Goal: Obtain resource: Download file/media

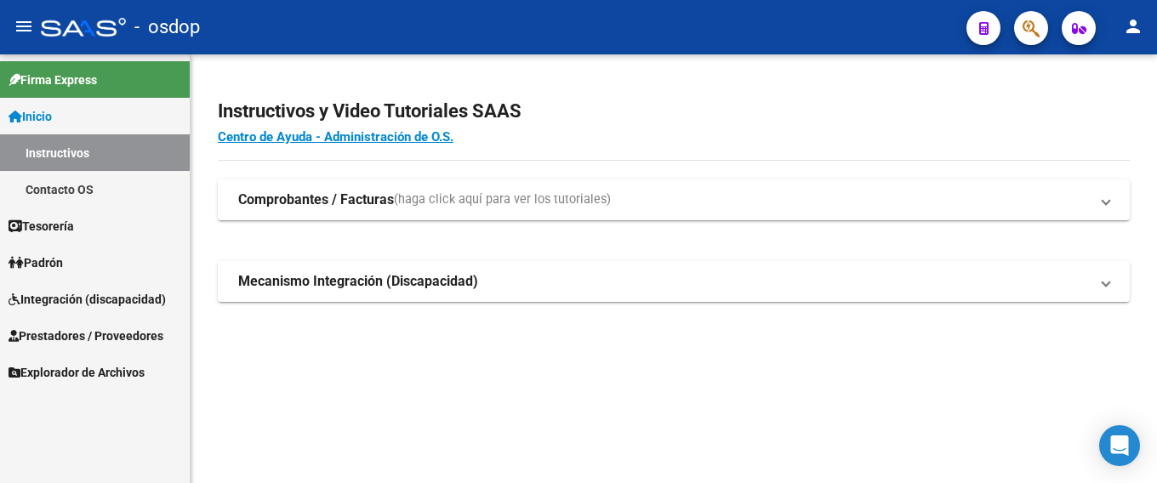
click at [47, 300] on span "Integración (discapacidad)" at bounding box center [87, 299] width 157 height 19
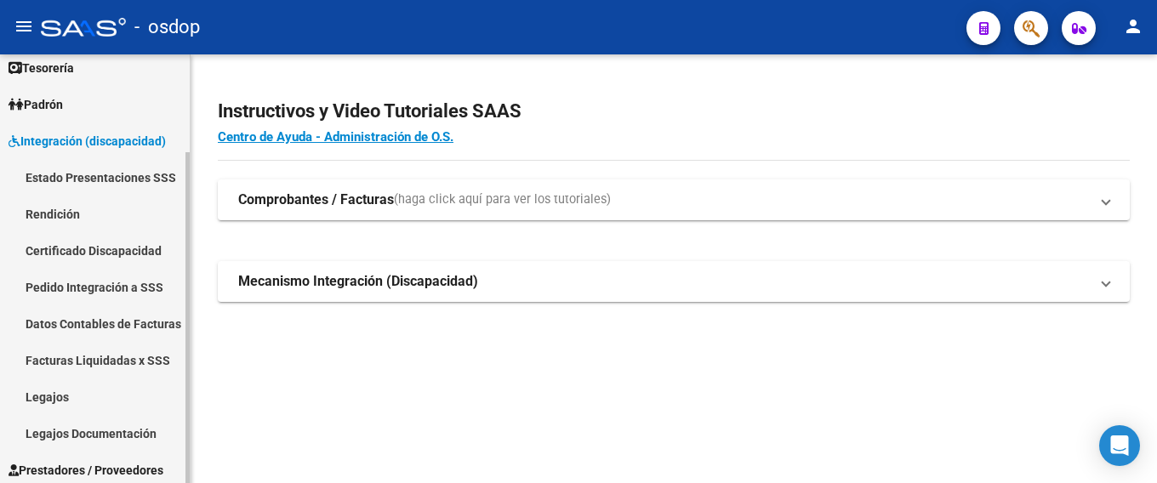
scroll to position [127, 0]
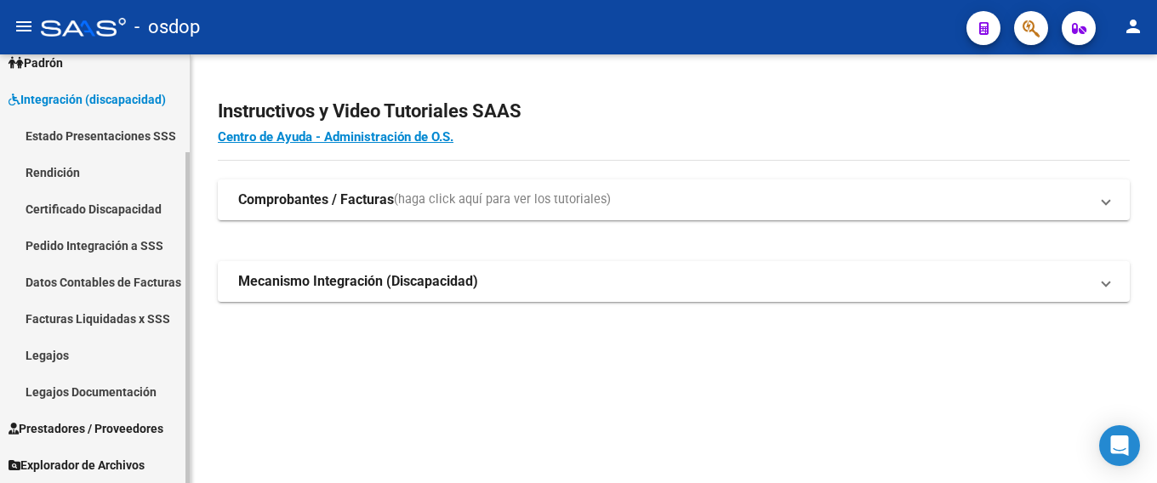
click at [76, 360] on link "Legajos" at bounding box center [95, 355] width 190 height 37
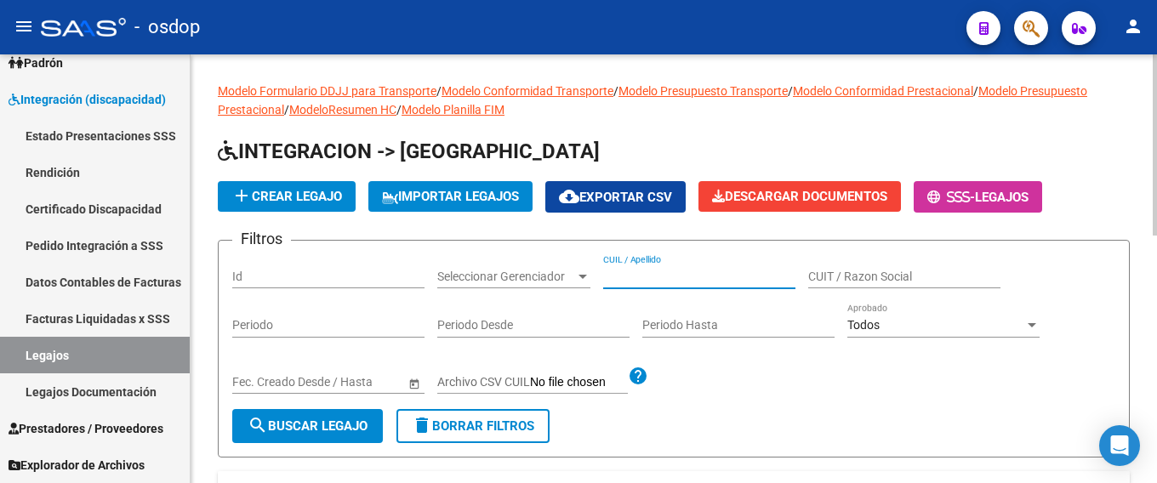
click at [618, 277] on input "CUIL / Apellido" at bounding box center [699, 277] width 192 height 14
paste input "20265280588"
type input "20265280588"
click at [295, 427] on span "search Buscar Legajo" at bounding box center [308, 426] width 120 height 15
click at [292, 426] on span "search Buscar Legajo" at bounding box center [308, 426] width 120 height 15
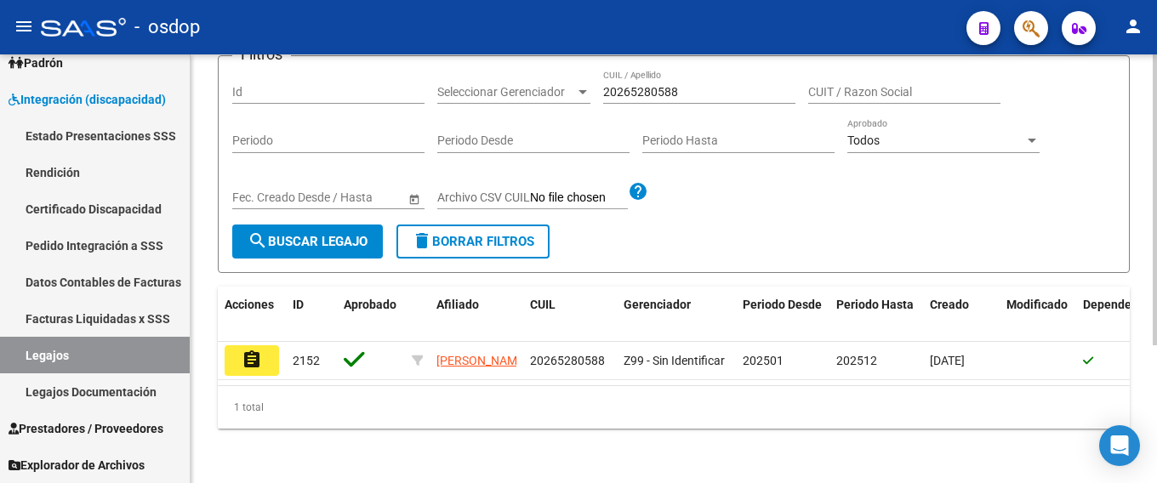
scroll to position [203, 0]
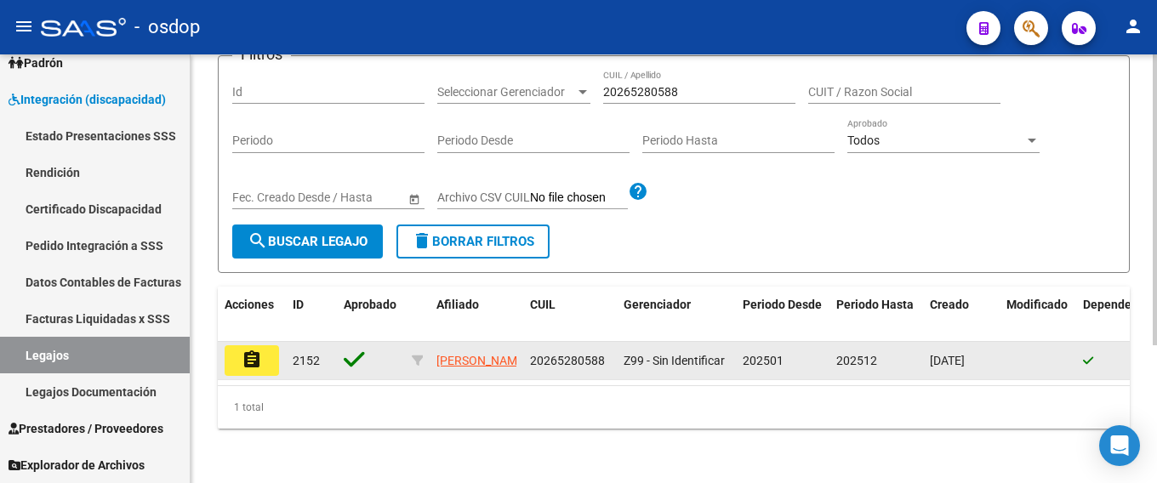
click at [269, 353] on button "assignment" at bounding box center [252, 360] width 54 height 31
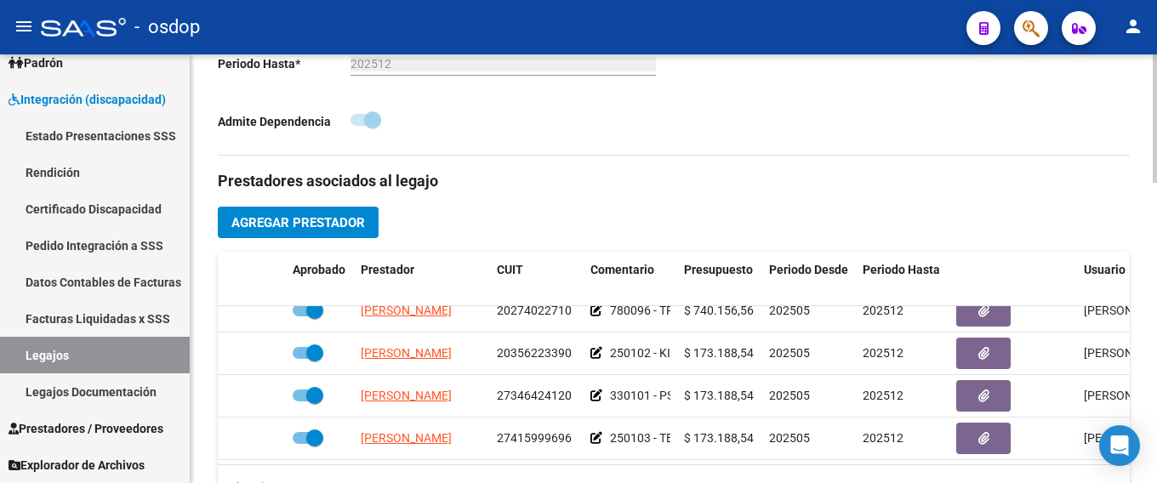
scroll to position [31, 0]
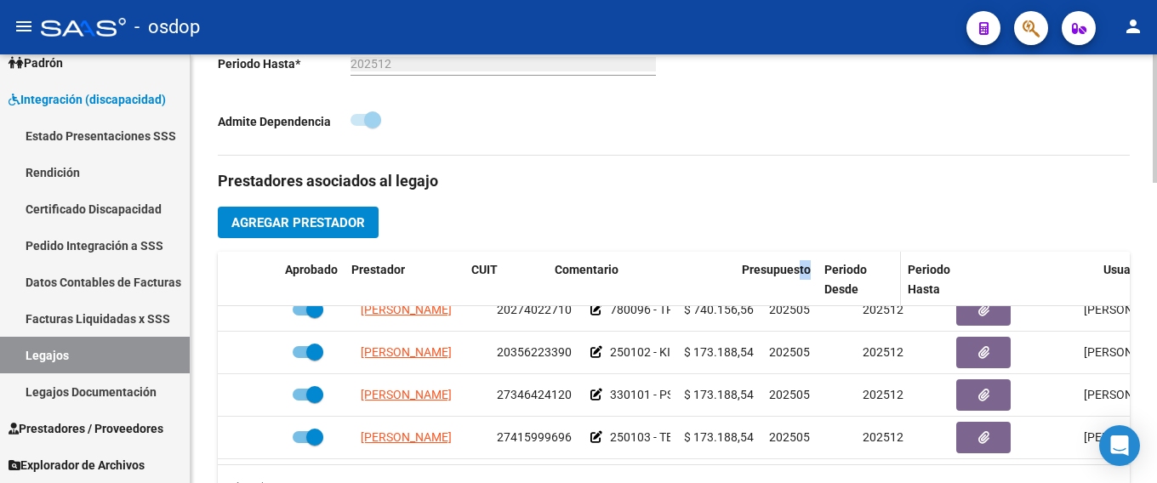
drag, startPoint x: 675, startPoint y: 292, endPoint x: 821, endPoint y: 293, distance: 146.4
click at [820, 293] on div "Aprobado Prestador CUIT Comentario Presupuesto Periodo Desde Periodo Hasta Usua…" at bounding box center [741, 280] width 1047 height 56
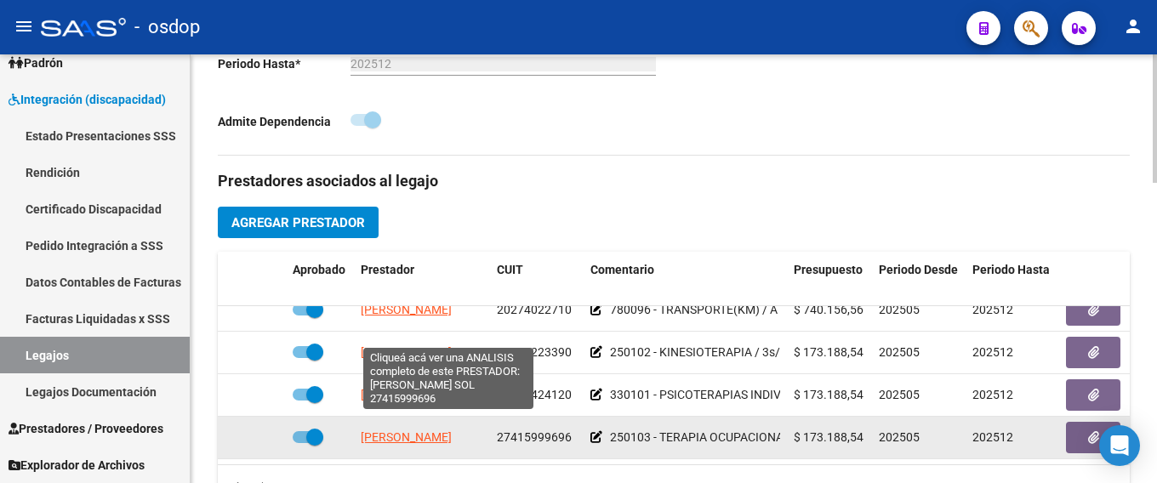
click at [402, 431] on span "[PERSON_NAME]" at bounding box center [406, 438] width 91 height 14
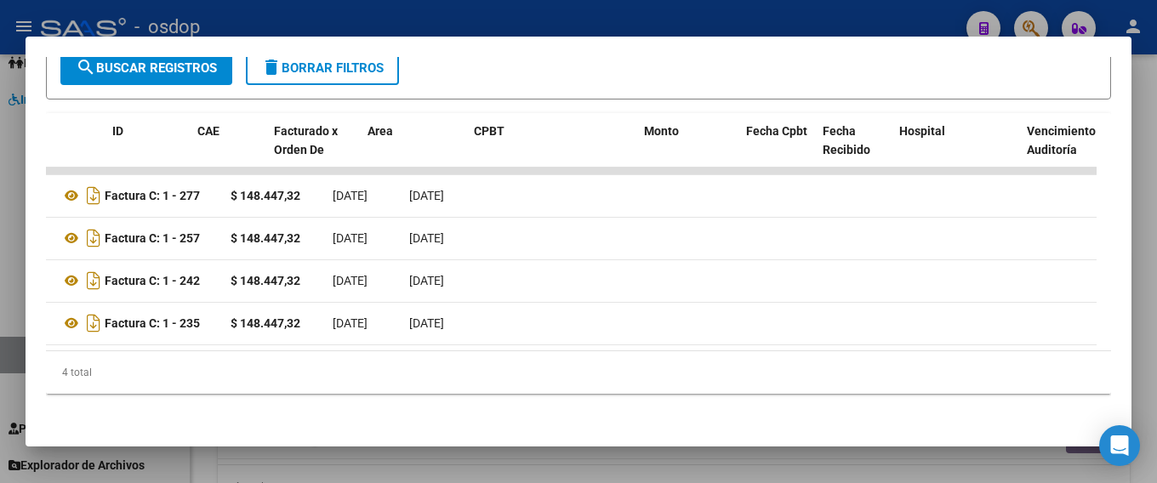
scroll to position [0, 0]
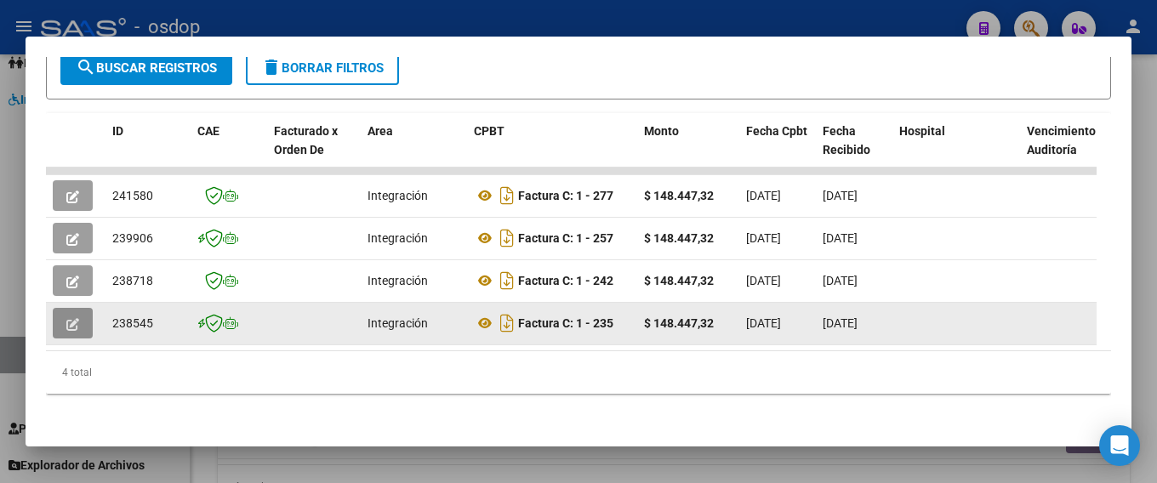
click at [56, 315] on button "button" at bounding box center [73, 323] width 40 height 31
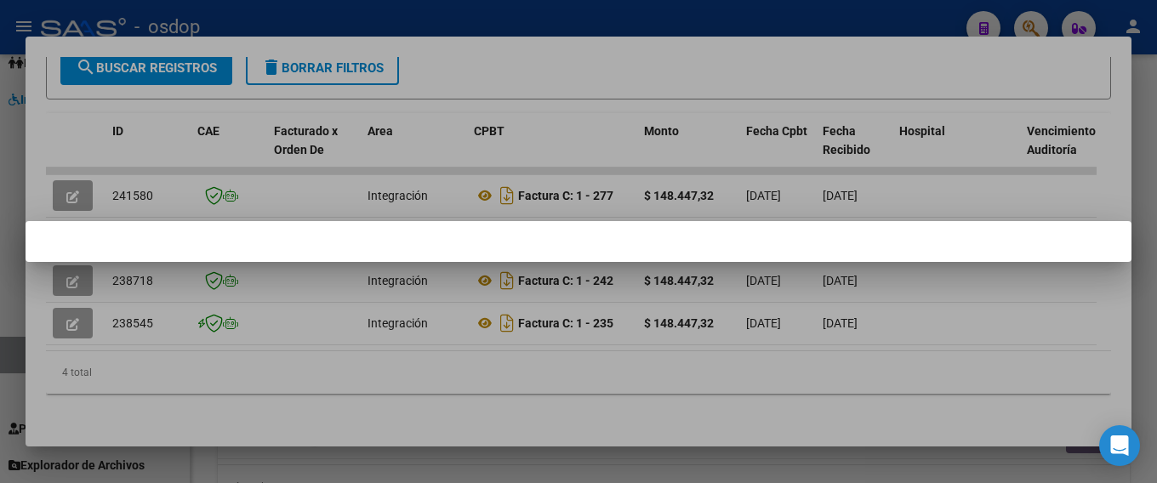
click at [743, 251] on mat-dialog-container at bounding box center [579, 241] width 1106 height 41
click at [493, 236] on mat-dialog-container at bounding box center [579, 241] width 1106 height 41
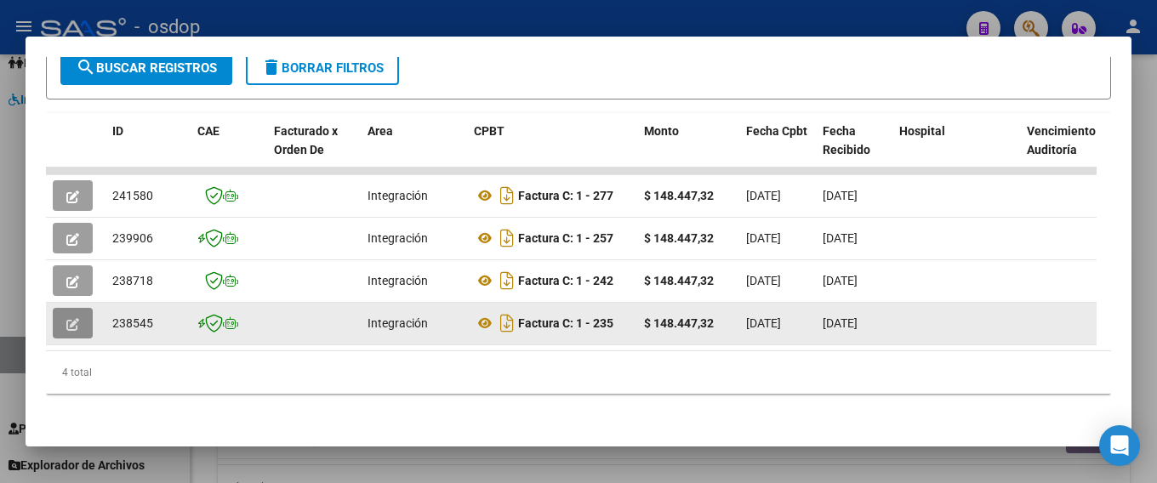
click at [70, 318] on icon "button" at bounding box center [72, 324] width 13 height 13
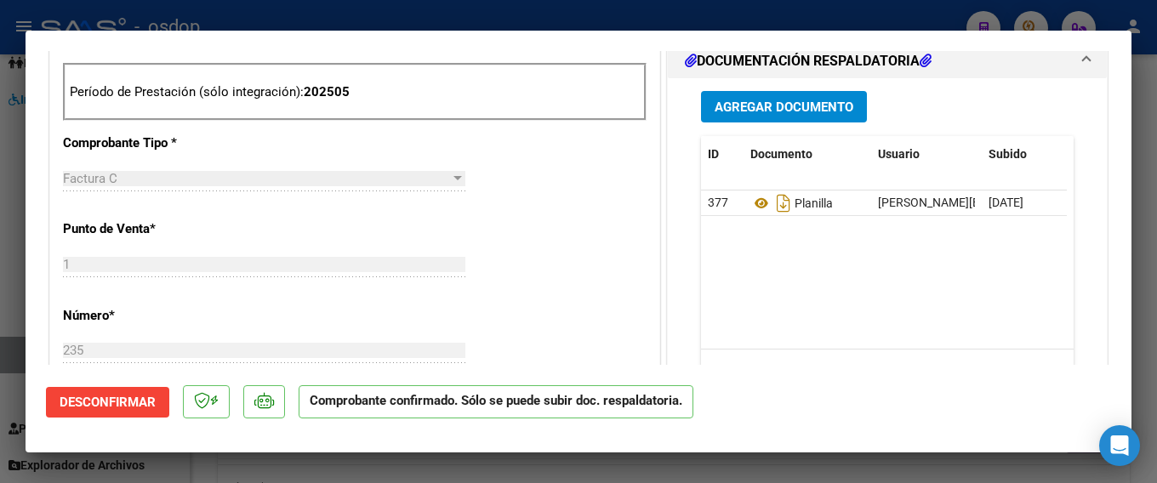
scroll to position [681, 0]
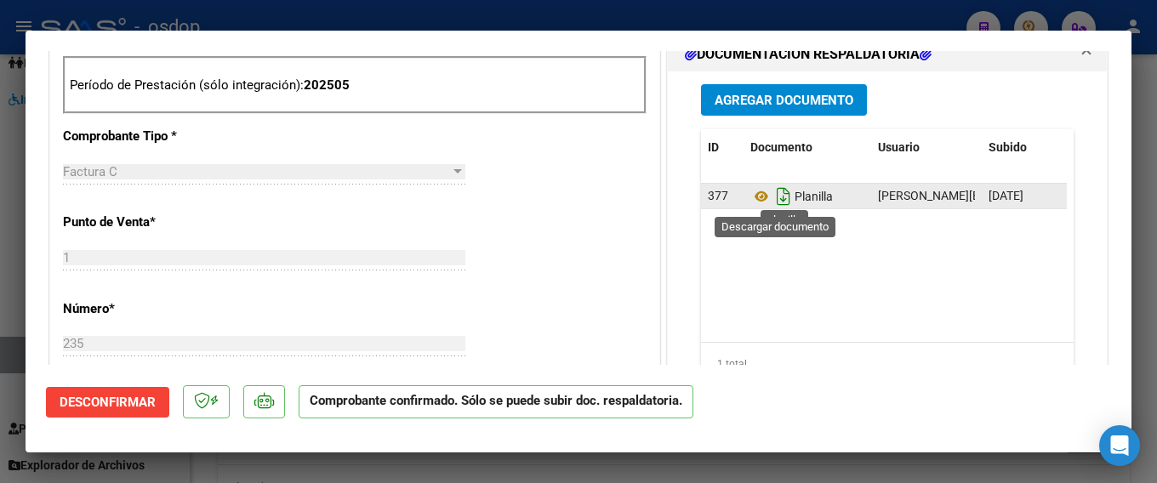
click at [776, 196] on icon "Descargar documento" at bounding box center [784, 196] width 22 height 27
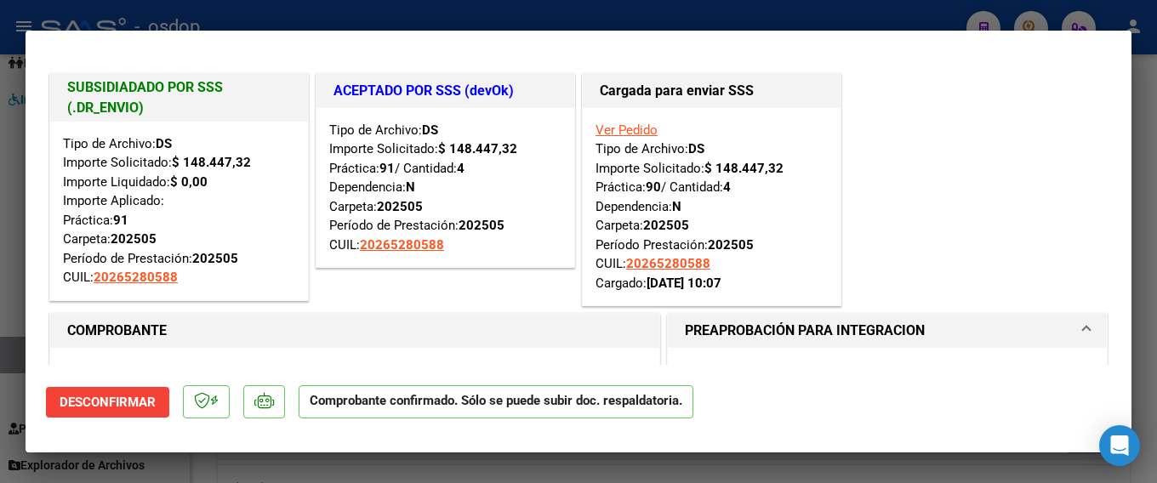
scroll to position [0, 0]
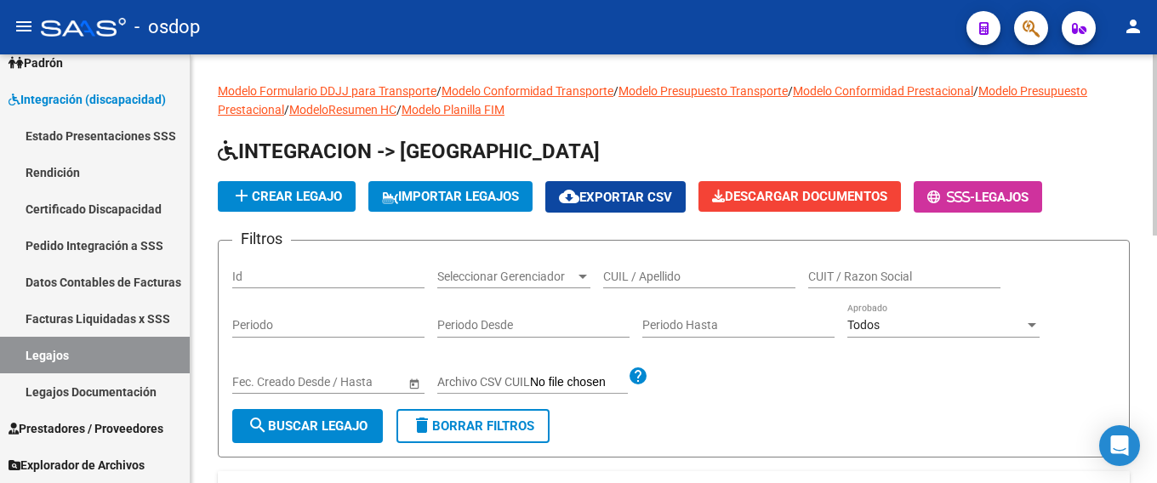
click at [620, 277] on input "CUIL / Apellido" at bounding box center [699, 277] width 192 height 14
paste input "20265280588"
type input "20265280588"
click at [298, 423] on span "search Buscar Legajo" at bounding box center [308, 426] width 120 height 15
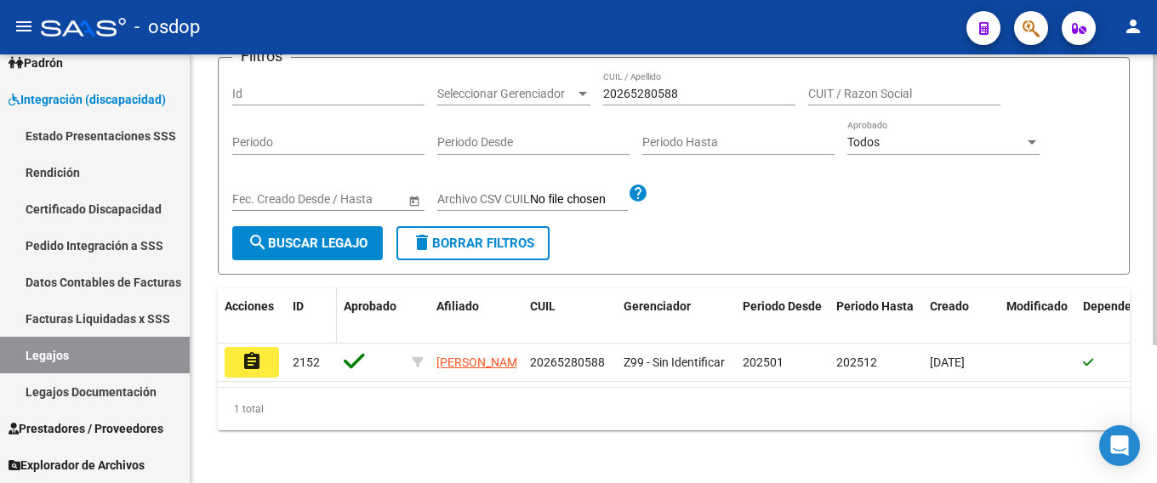
scroll to position [203, 0]
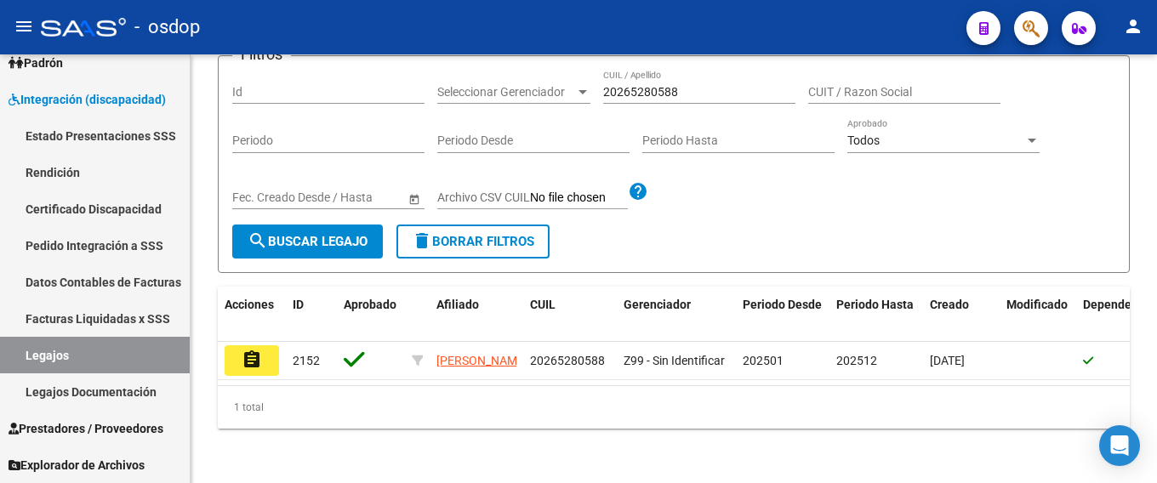
click at [244, 350] on mat-icon "assignment" at bounding box center [252, 360] width 20 height 20
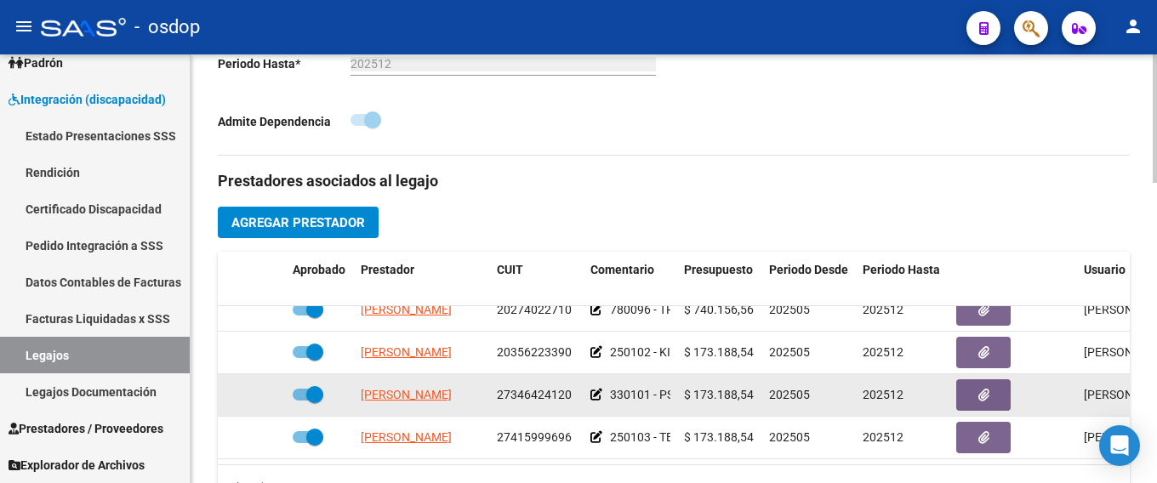
scroll to position [31, 0]
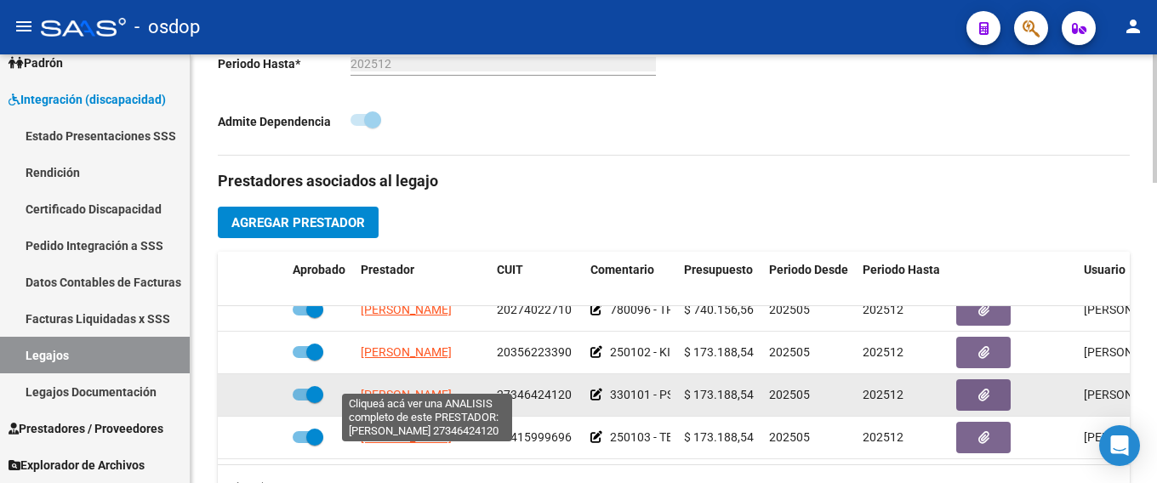
click at [385, 388] on span "[PERSON_NAME]" at bounding box center [406, 395] width 91 height 14
type textarea "27346424120"
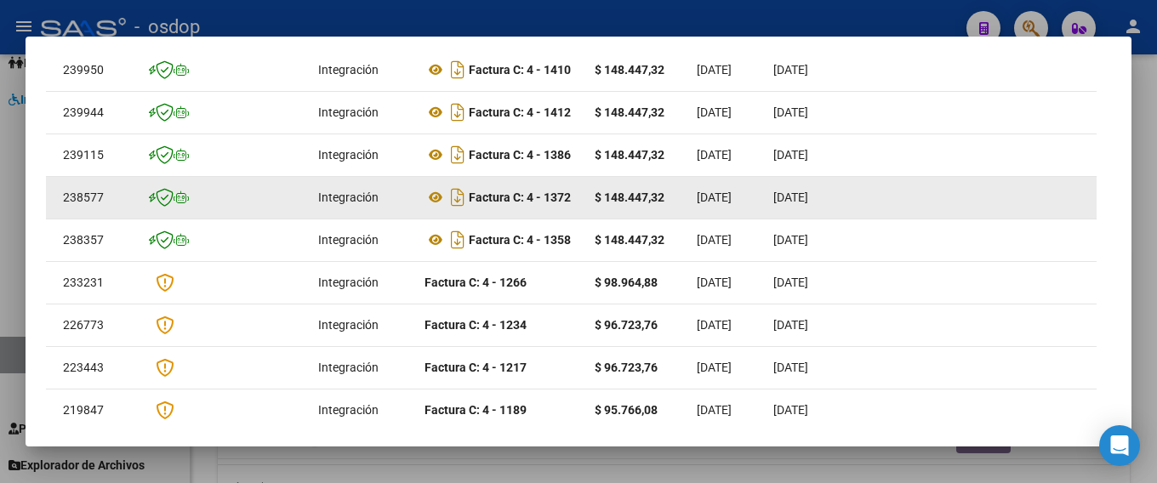
scroll to position [0, 0]
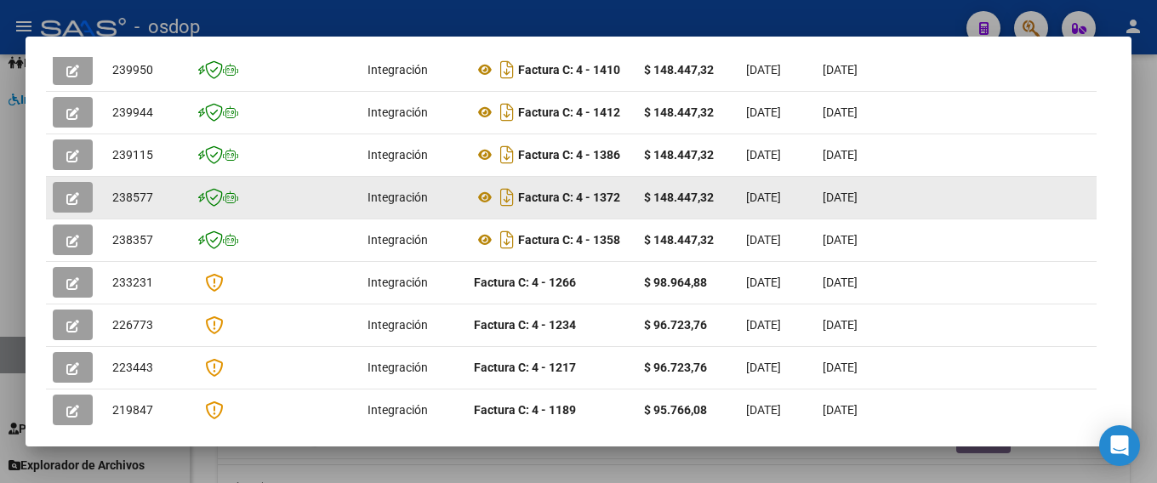
click at [72, 205] on icon "button" at bounding box center [72, 198] width 13 height 13
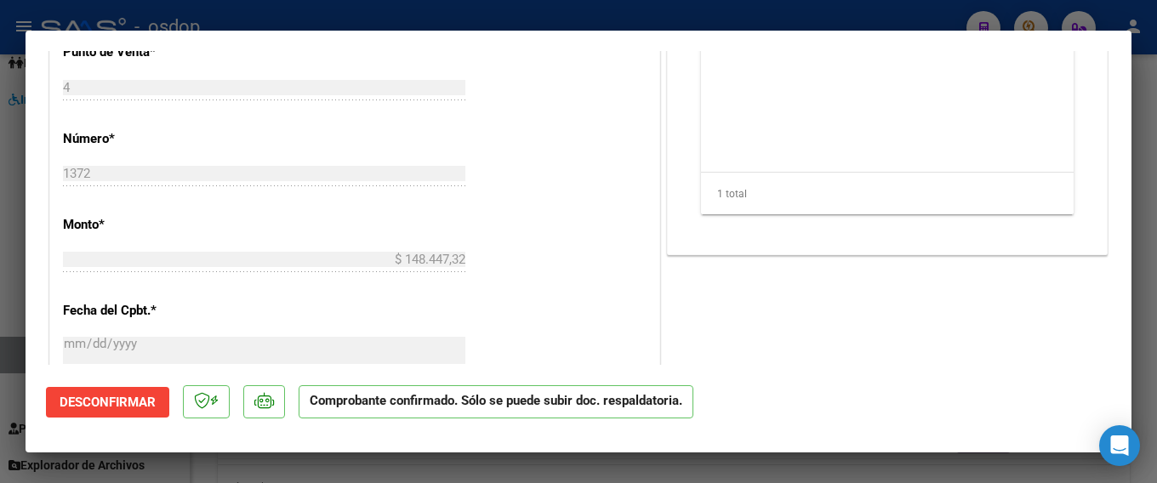
scroll to position [681, 0]
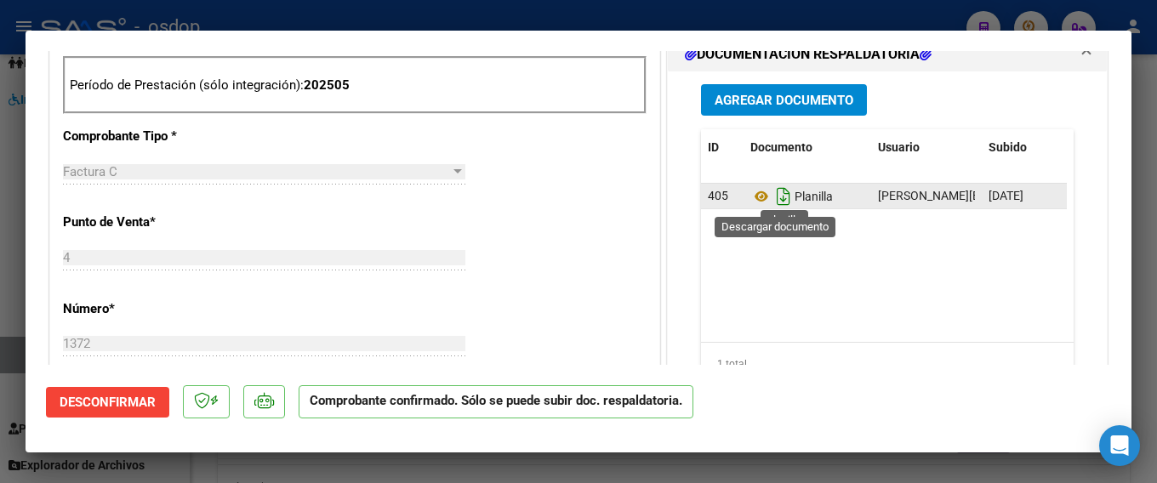
click at [775, 198] on icon "Descargar documento" at bounding box center [784, 196] width 22 height 27
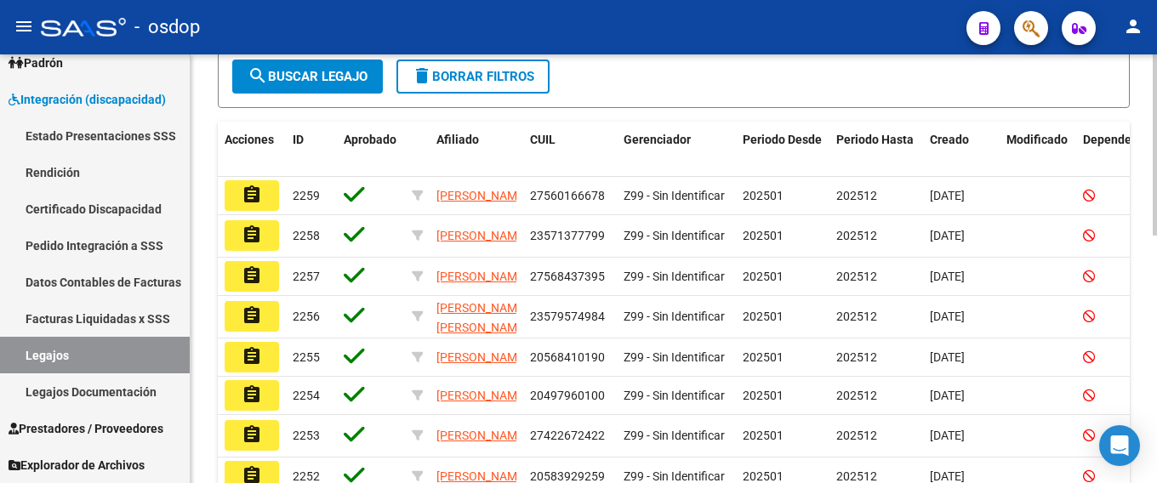
scroll to position [85, 0]
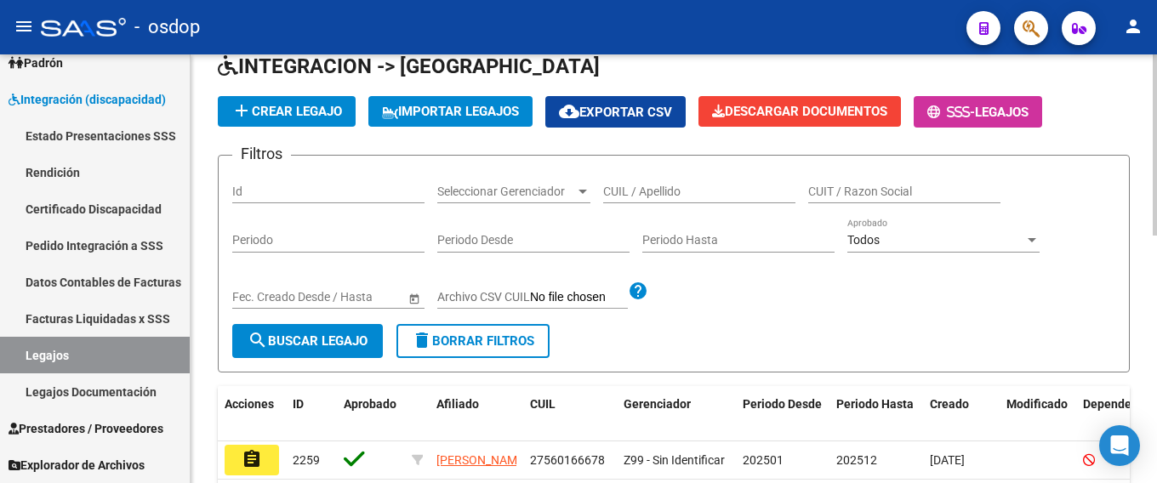
click at [628, 196] on input "CUIL / Apellido" at bounding box center [699, 192] width 192 height 14
paste input "20265280588"
type input "20265280588"
click at [312, 335] on span "search Buscar Legajo" at bounding box center [308, 341] width 120 height 15
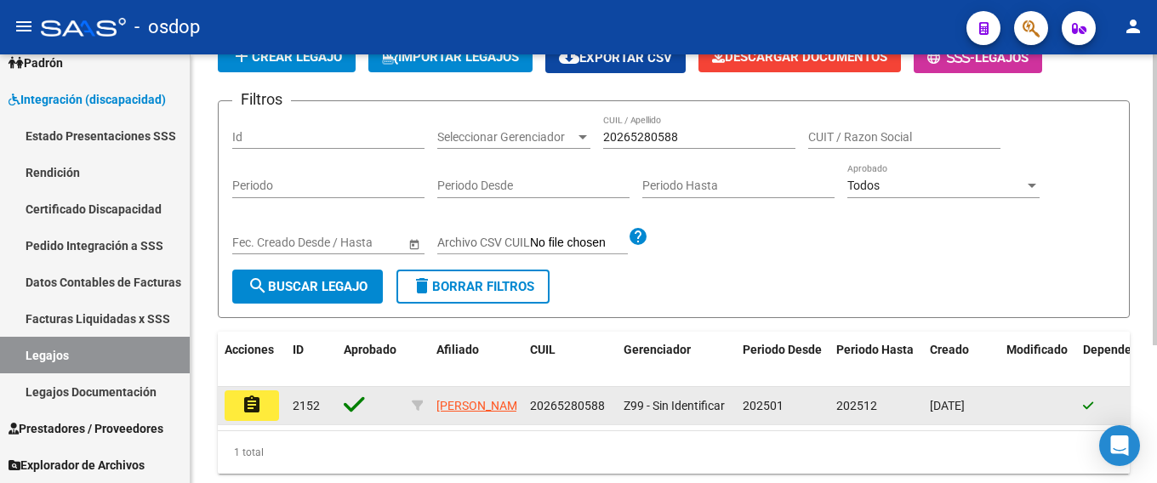
scroll to position [170, 0]
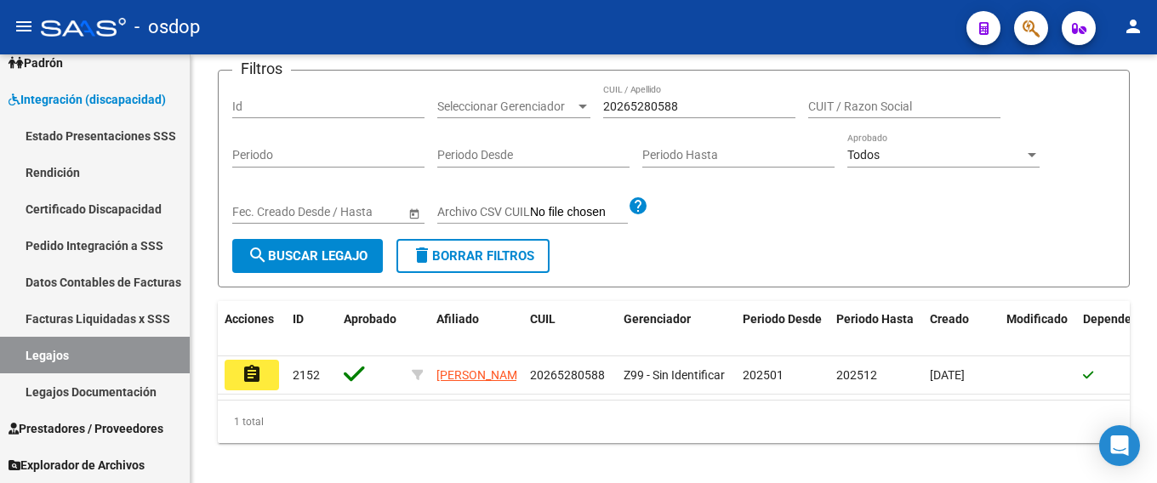
click at [241, 367] on button "assignment" at bounding box center [252, 375] width 54 height 31
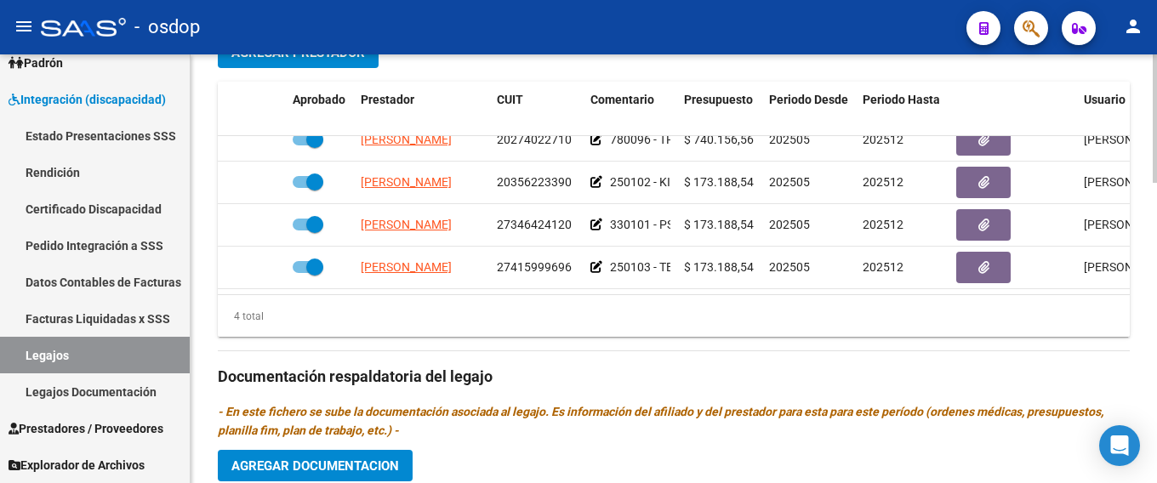
scroll to position [31, 0]
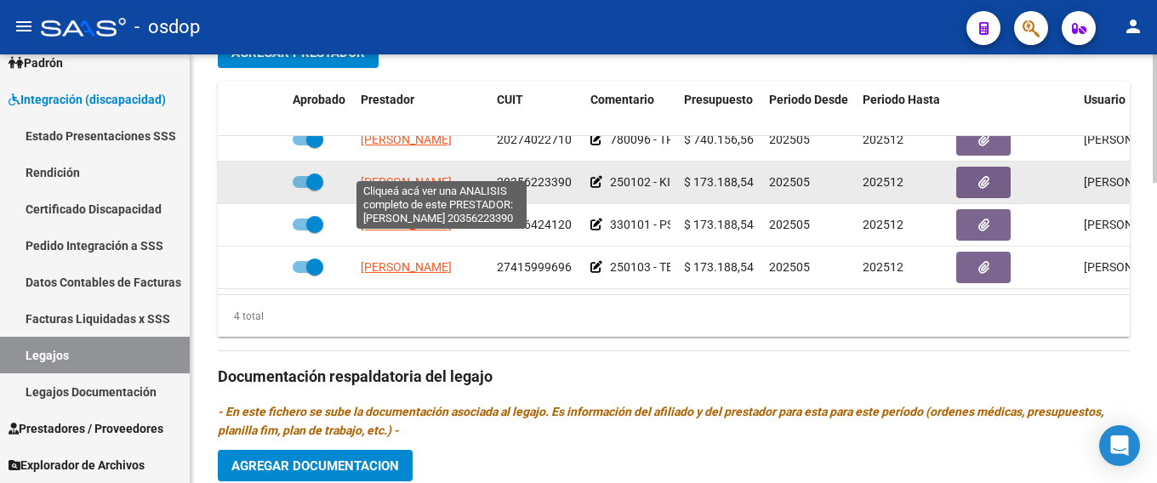
click at [412, 175] on span "[PERSON_NAME]" at bounding box center [406, 182] width 91 height 14
type textarea "20356223390"
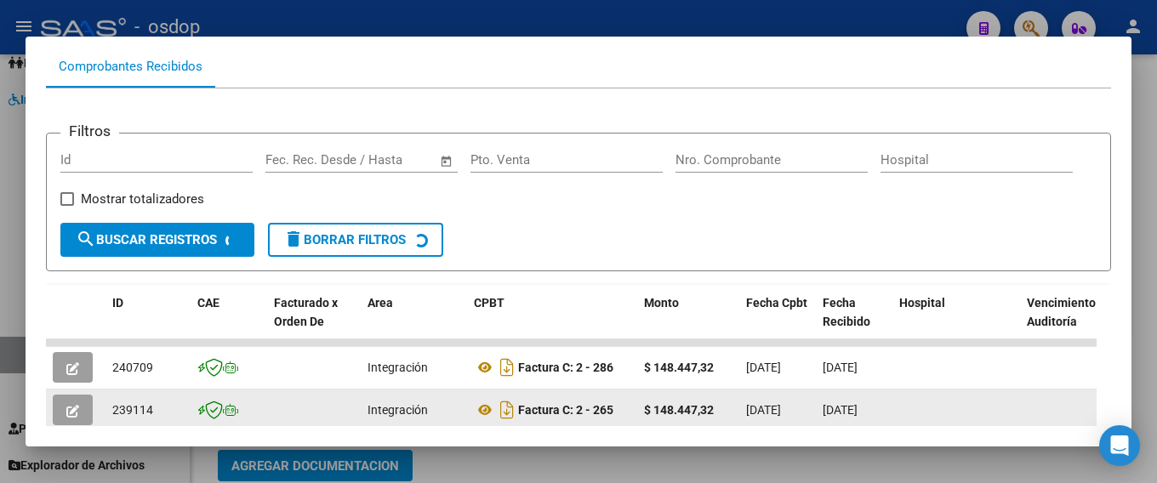
scroll to position [328, 0]
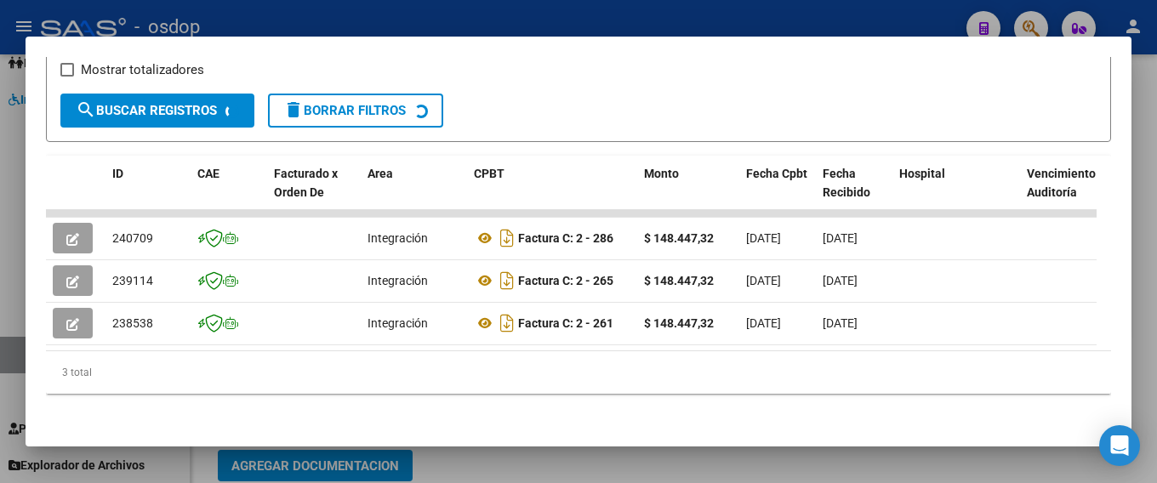
click at [304, 334] on datatable-selection "240709 Integración Factura C: 2 - 286 $ 148.447,32 [DATE] [DATE] - [DATE] [PERS…" at bounding box center [571, 341] width 1051 height 15
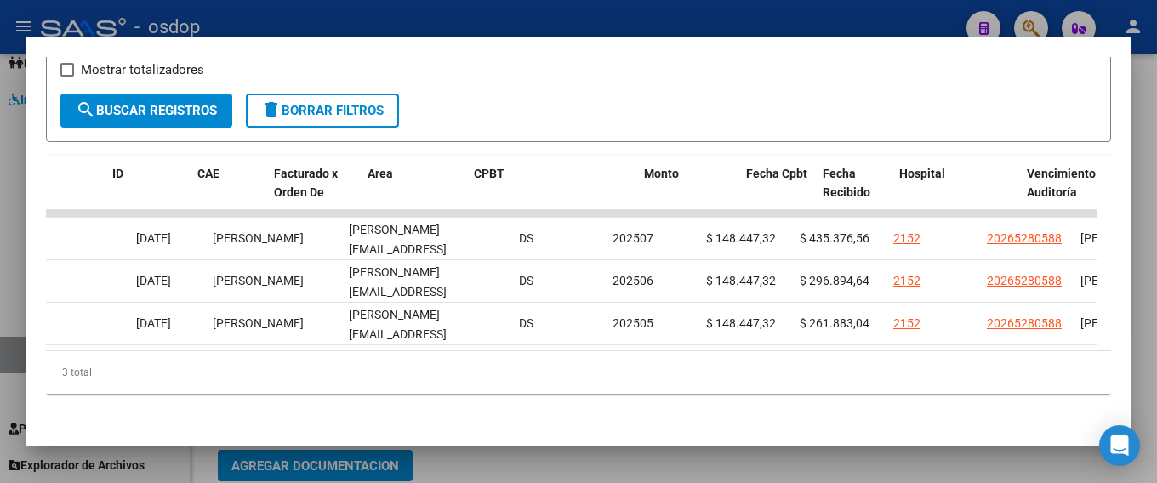
scroll to position [0, 0]
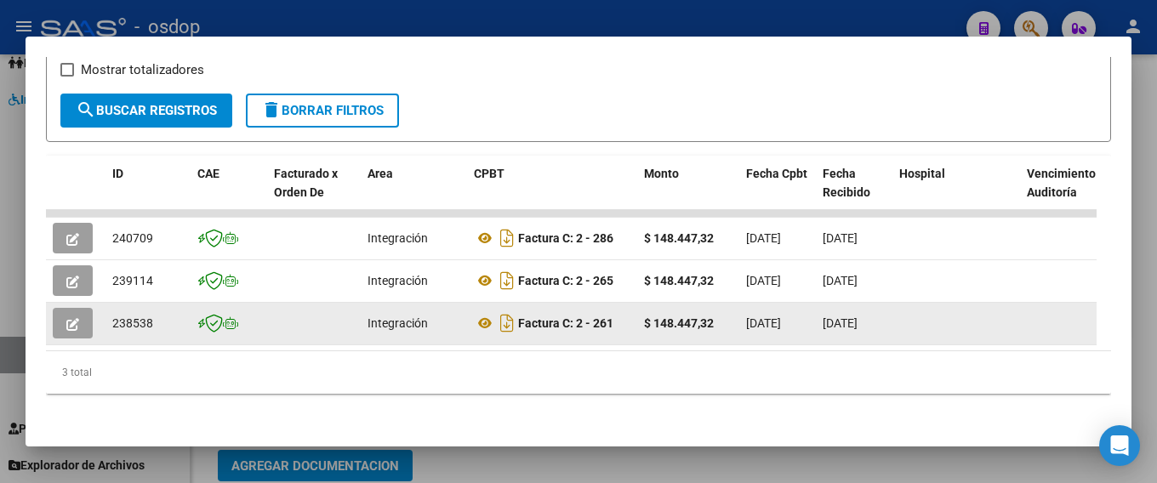
click at [68, 318] on icon "button" at bounding box center [72, 324] width 13 height 13
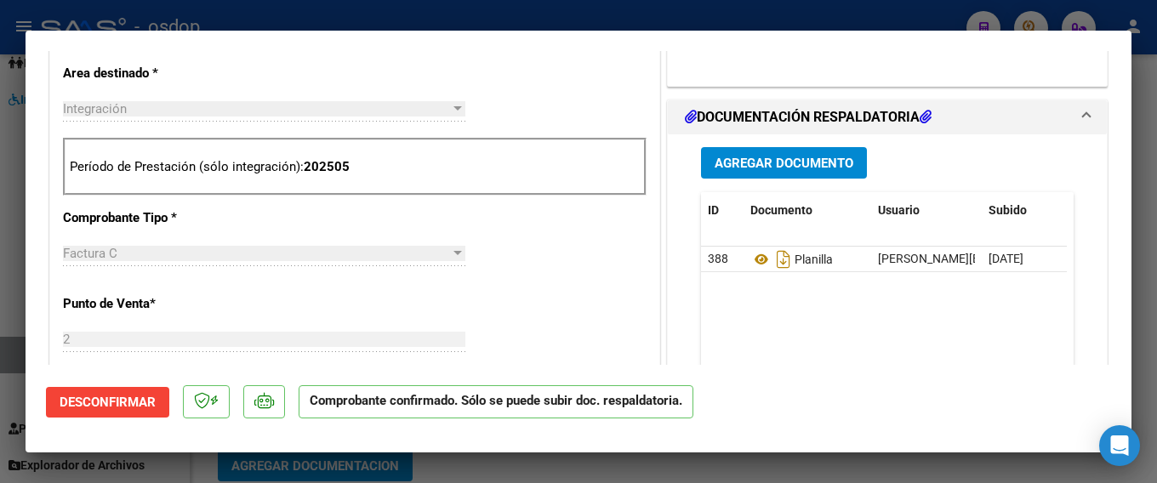
scroll to position [681, 0]
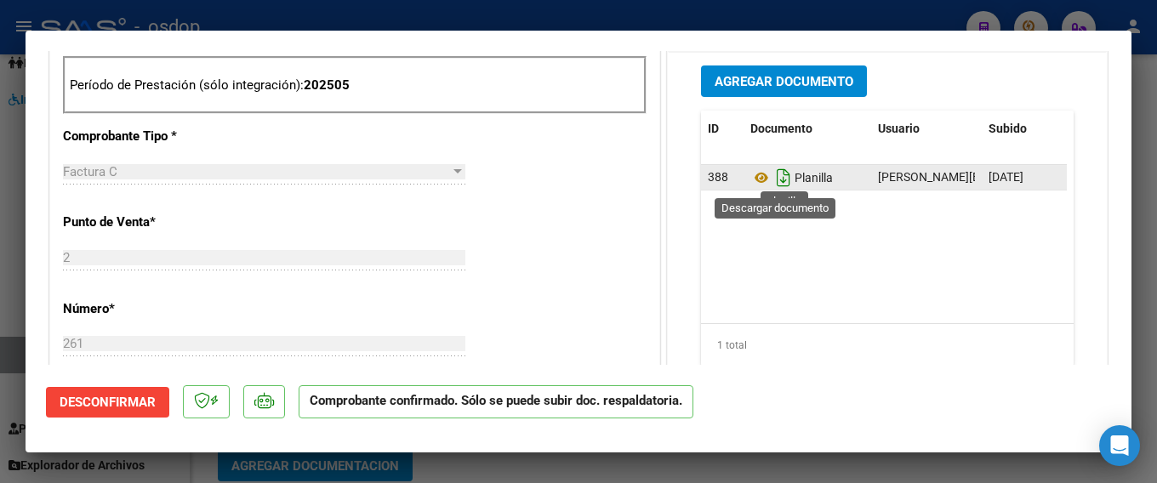
click at [774, 177] on icon "Descargar documento" at bounding box center [784, 177] width 22 height 27
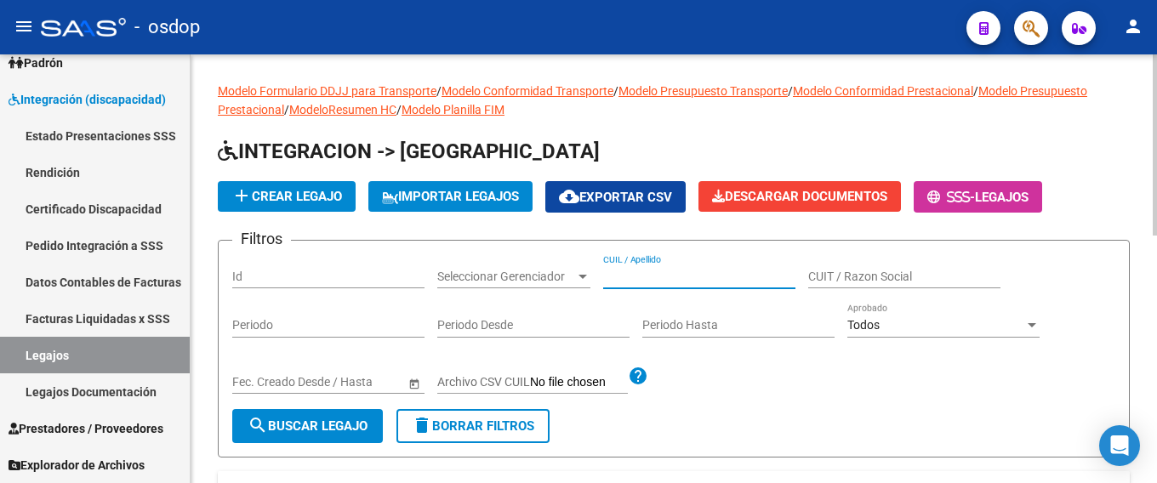
click at [614, 273] on input "CUIL / Apellido" at bounding box center [699, 277] width 192 height 14
paste input "20265280588"
type input "20265280588"
click at [332, 417] on button "search Buscar Legajo" at bounding box center [307, 426] width 151 height 34
click at [308, 437] on button "search Buscar Legajo" at bounding box center [307, 426] width 151 height 34
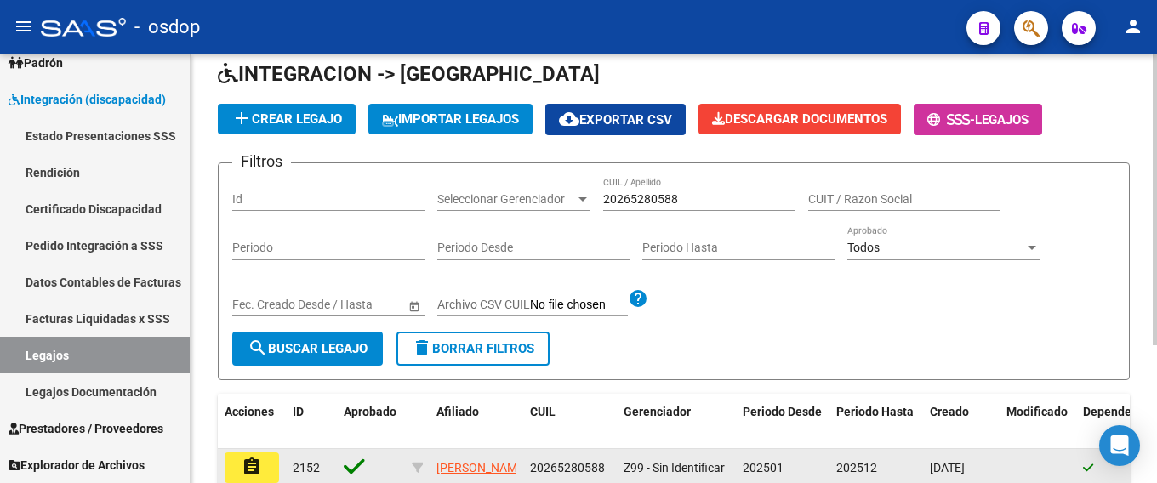
scroll to position [203, 0]
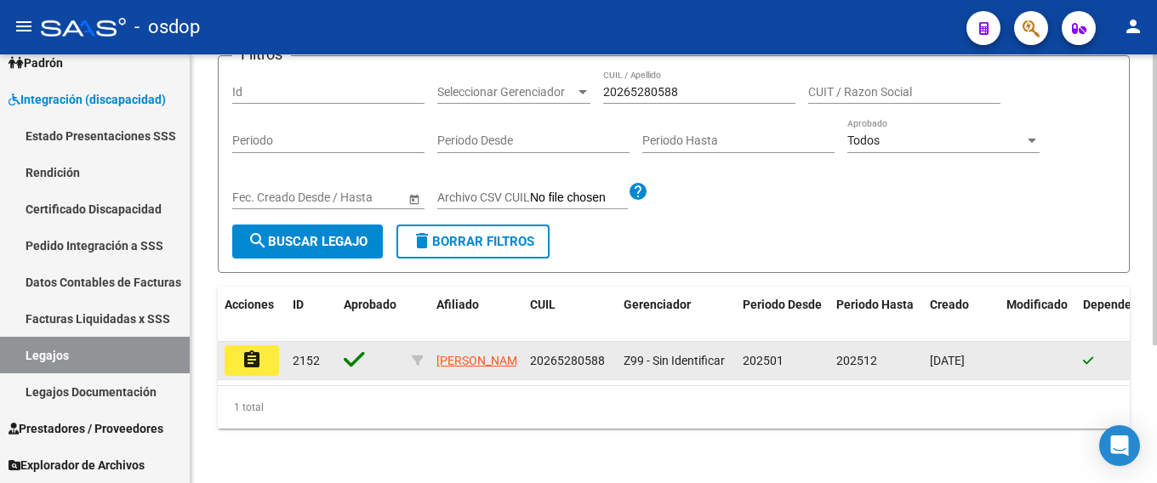
click at [240, 345] on button "assignment" at bounding box center [252, 360] width 54 height 31
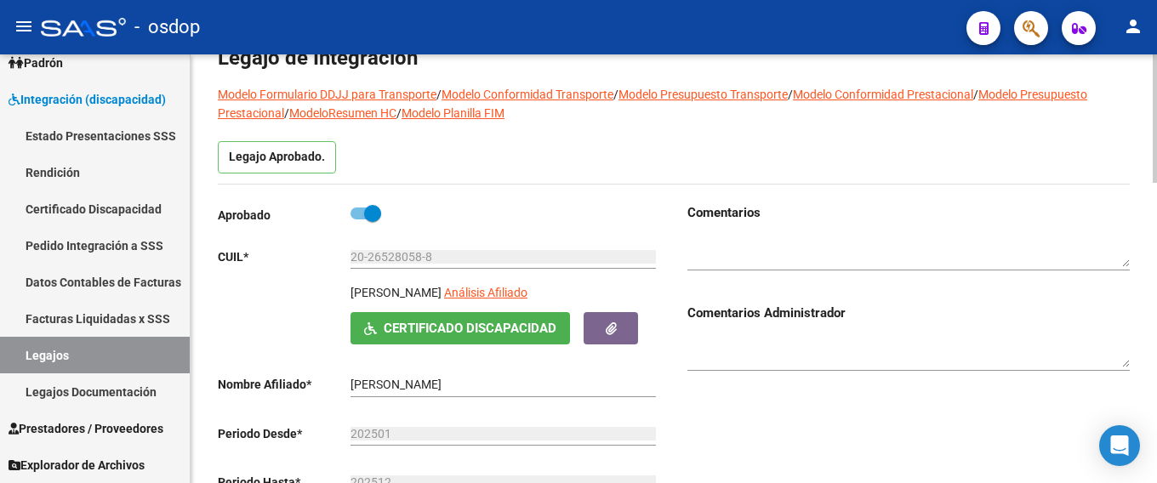
scroll to position [511, 0]
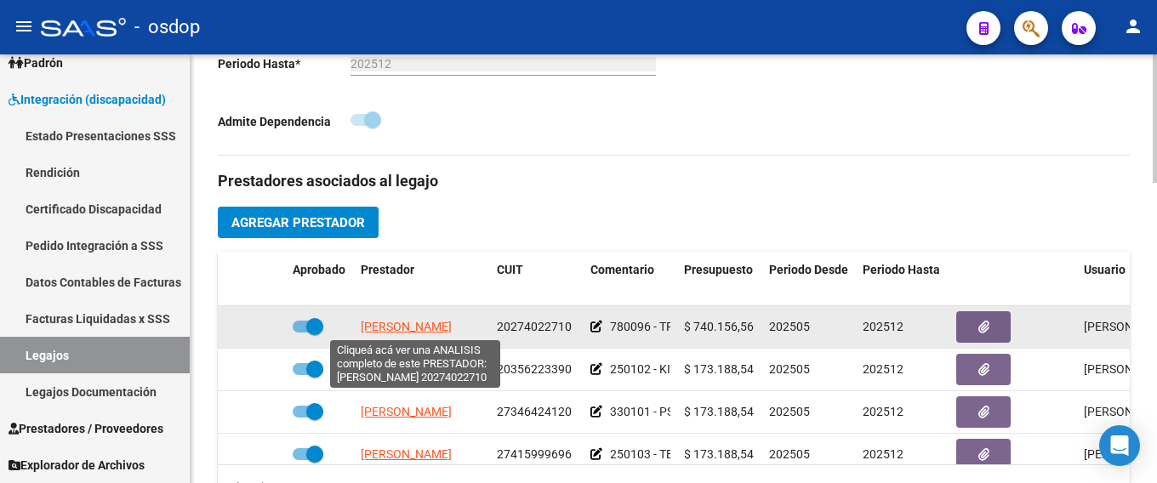
click at [399, 323] on span "[PERSON_NAME]" at bounding box center [406, 327] width 91 height 14
type textarea "20274022710"
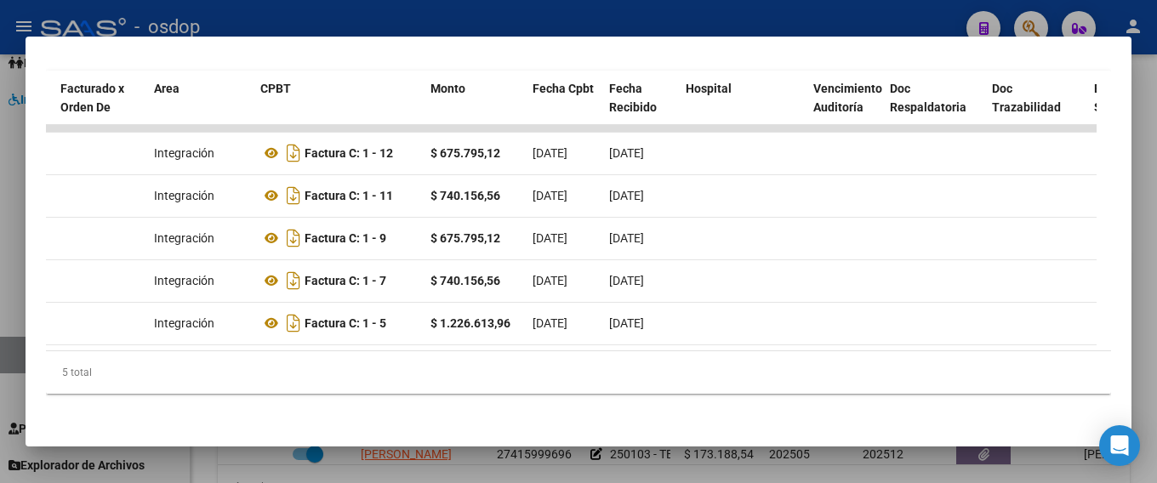
scroll to position [0, 0]
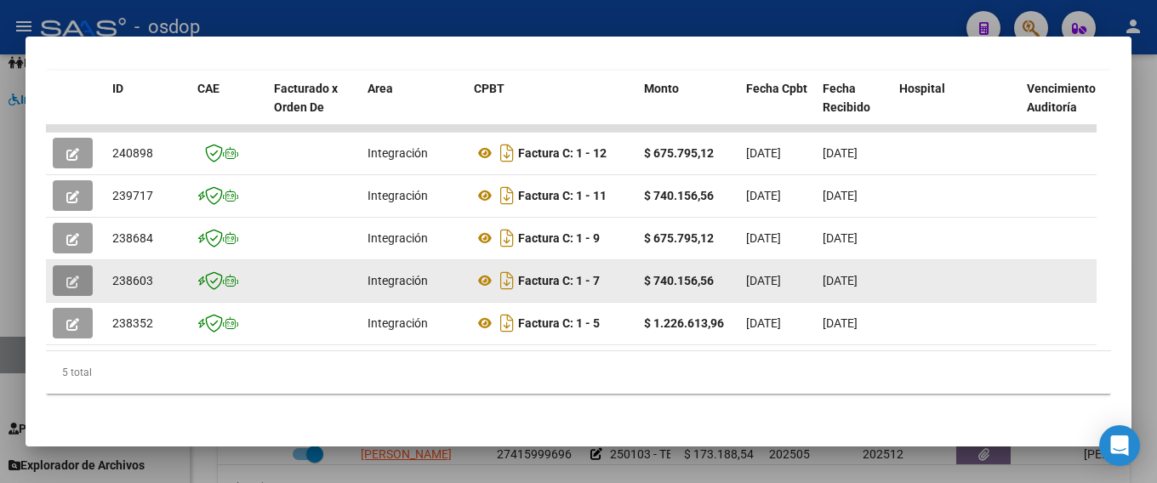
click at [69, 273] on span "button" at bounding box center [72, 280] width 13 height 15
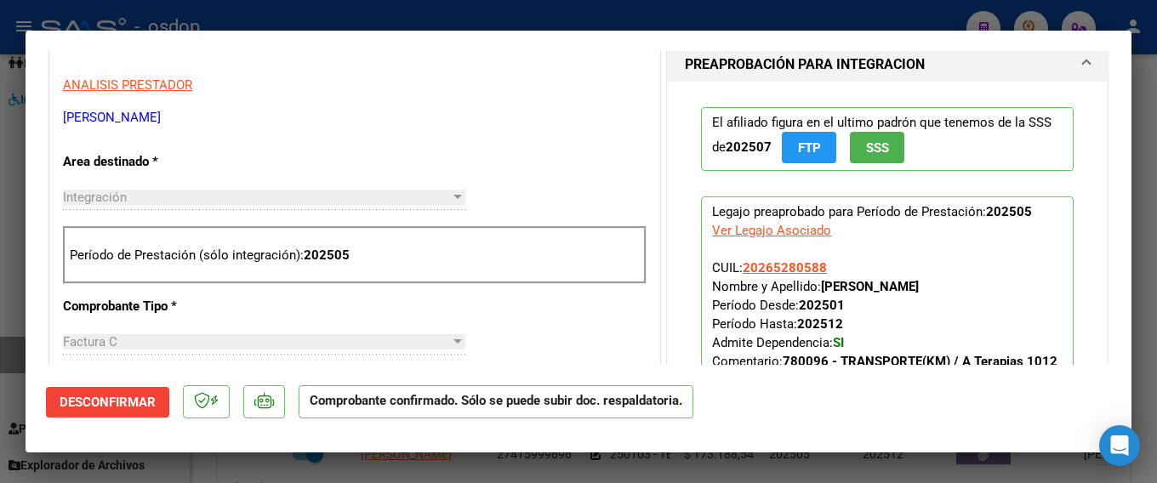
scroll to position [936, 0]
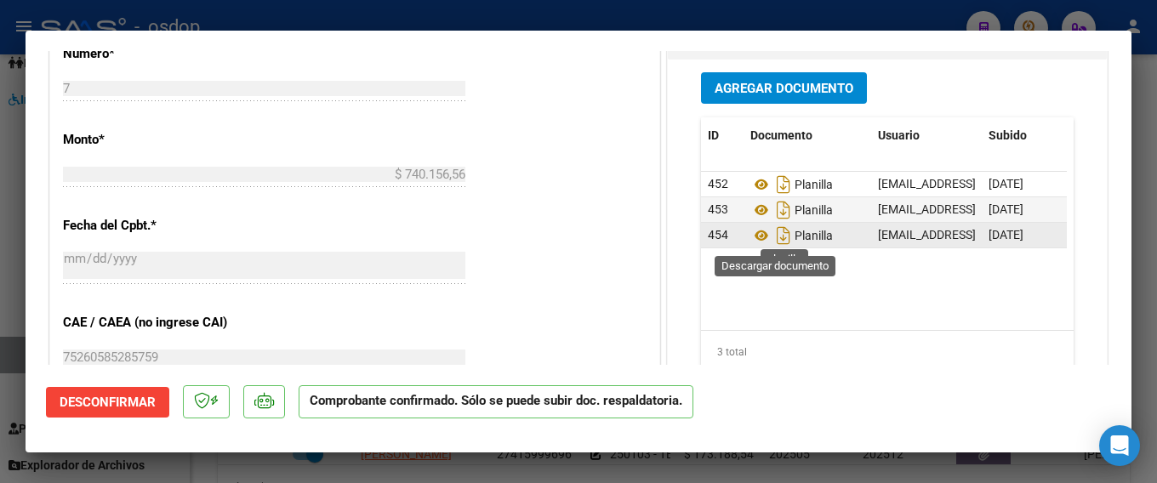
drag, startPoint x: 773, startPoint y: 237, endPoint x: 782, endPoint y: 240, distance: 9.2
click at [778, 237] on icon "Descargar documento" at bounding box center [784, 235] width 22 height 27
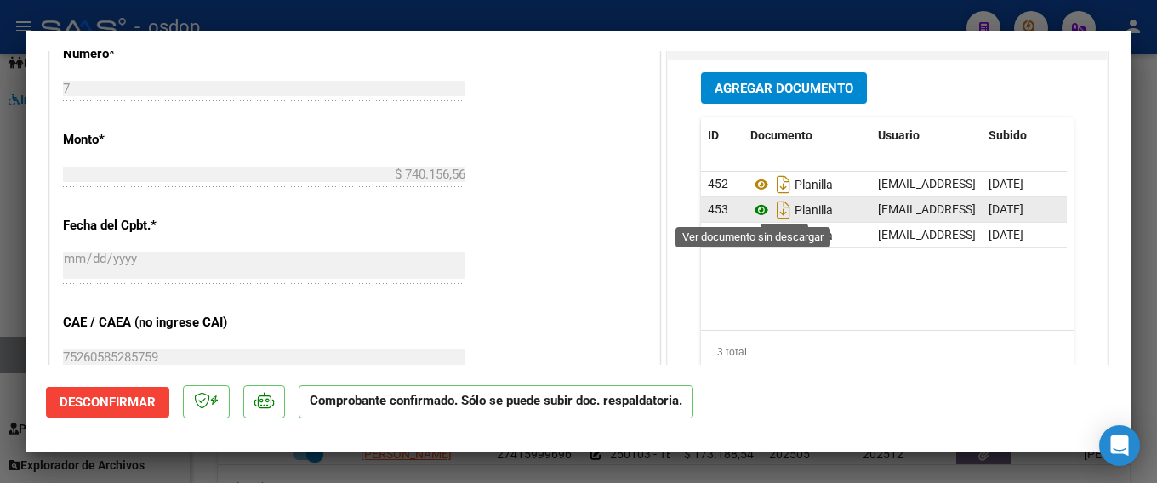
click at [751, 208] on icon at bounding box center [762, 210] width 22 height 20
click at [775, 209] on icon "Descargar documento" at bounding box center [784, 210] width 22 height 27
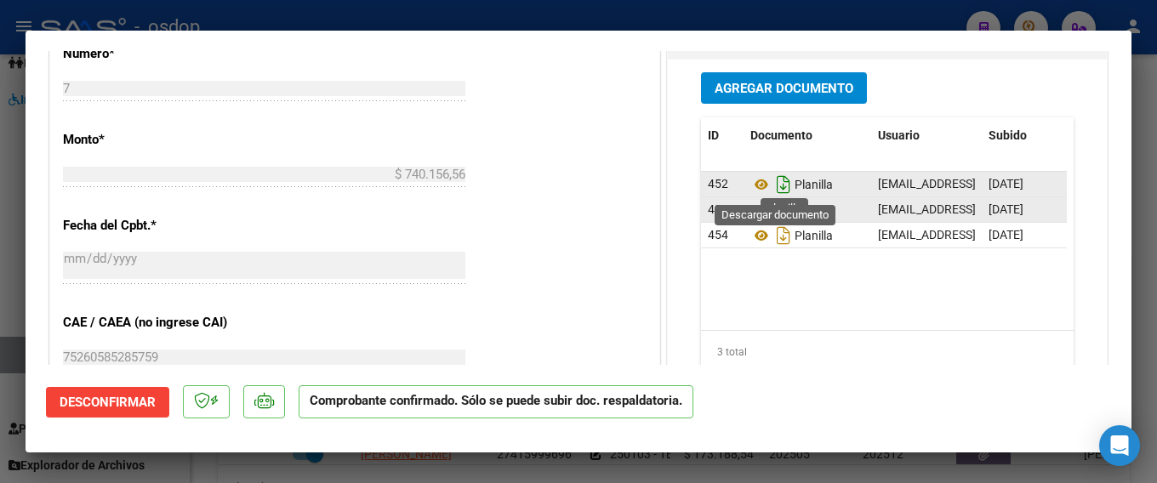
click at [777, 184] on icon "Descargar documento" at bounding box center [784, 184] width 22 height 27
click at [775, 211] on icon "Descargar documento" at bounding box center [784, 210] width 22 height 27
click at [775, 184] on icon "Descargar documento" at bounding box center [784, 184] width 22 height 27
